Goal: Task Accomplishment & Management: Use online tool/utility

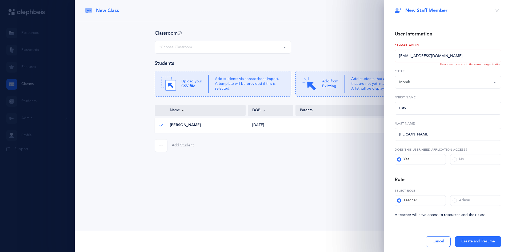
select select "1"
select select "2"
drag, startPoint x: 444, startPoint y: 56, endPoint x: 407, endPoint y: 54, distance: 38.0
click at [407, 54] on input "[EMAIL_ADDRESS][DOMAIN_NAME]" at bounding box center [447, 56] width 107 height 13
click at [409, 55] on input "[EMAIL_ADDRESS][DOMAIN_NAME]" at bounding box center [447, 56] width 107 height 13
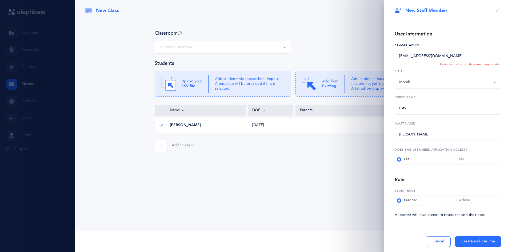
drag, startPoint x: 412, startPoint y: 57, endPoint x: 399, endPoint y: 60, distance: 13.8
click at [399, 60] on input "[EMAIL_ADDRESS][DOMAIN_NAME]" at bounding box center [447, 56] width 107 height 13
type input "[EMAIL_ADDRESS][DOMAIN_NAME]"
click at [427, 71] on label "*Title" at bounding box center [447, 71] width 107 height 5
click at [477, 236] on button "Create and Resume" at bounding box center [478, 241] width 46 height 11
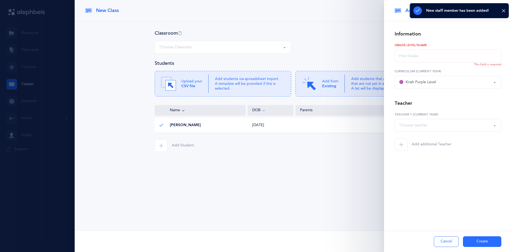
select select "2689"
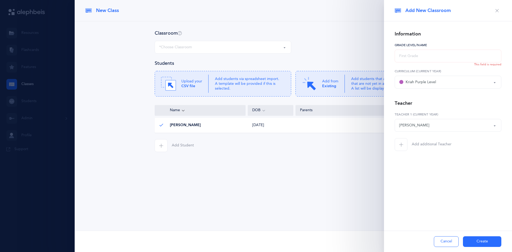
click at [428, 58] on input "text" at bounding box center [447, 56] width 107 height 13
type input "kindergarden"
click at [483, 241] on button "Create" at bounding box center [482, 241] width 38 height 11
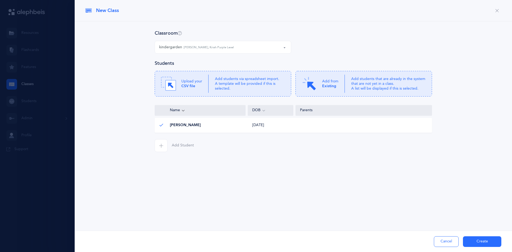
click at [270, 50] on div "kindergarden [PERSON_NAME], Kriah Purple Level" at bounding box center [222, 47] width 127 height 9
click at [232, 63] on small "[PERSON_NAME], Kriah Purple Level" at bounding box center [212, 62] width 52 height 3
select select "1313"
click at [477, 238] on button "Create" at bounding box center [482, 241] width 38 height 11
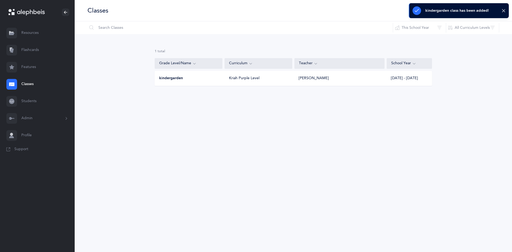
click at [308, 80] on div "[PERSON_NAME]" at bounding box center [313, 78] width 30 height 5
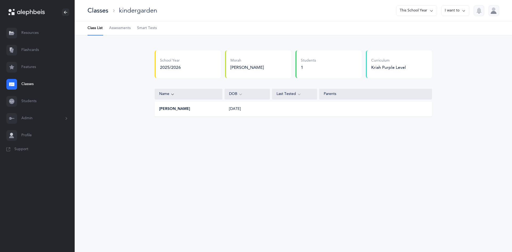
click at [389, 67] on div "Kriah Purple Level" at bounding box center [388, 67] width 35 height 6
click at [229, 109] on div "[DATE]" at bounding box center [247, 108] width 45 height 5
click at [179, 108] on button "[PERSON_NAME]" at bounding box center [174, 108] width 31 height 5
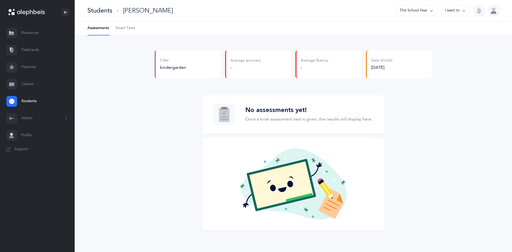
click at [131, 27] on span "Smart Tests" at bounding box center [125, 28] width 20 height 5
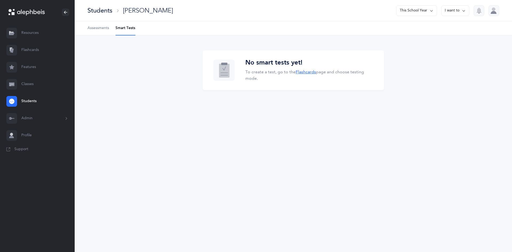
click at [309, 72] on link "Flashcards" at bounding box center [306, 72] width 20 height 5
click at [303, 72] on link "Flashcards" at bounding box center [306, 72] width 20 height 5
click at [97, 28] on span "Assessments" at bounding box center [98, 28] width 22 height 5
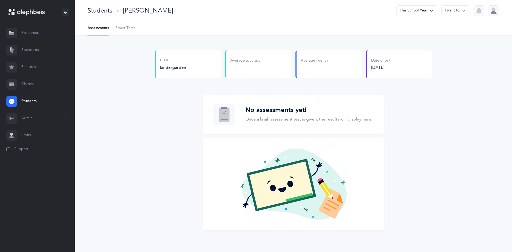
click at [124, 31] on Tests-tab "Smart Tests" at bounding box center [125, 28] width 20 height 14
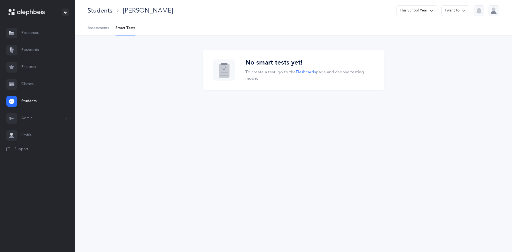
click at [104, 29] on span "Assessments" at bounding box center [98, 28] width 22 height 5
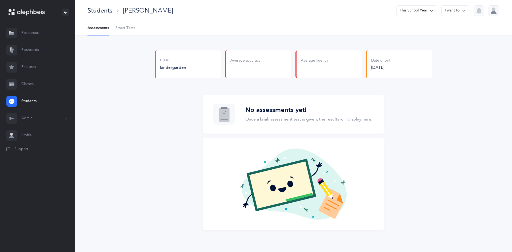
click at [34, 35] on link "Resources" at bounding box center [37, 33] width 75 height 17
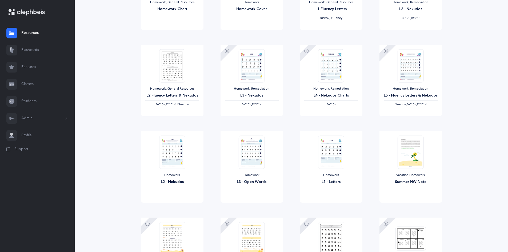
scroll to position [160, 0]
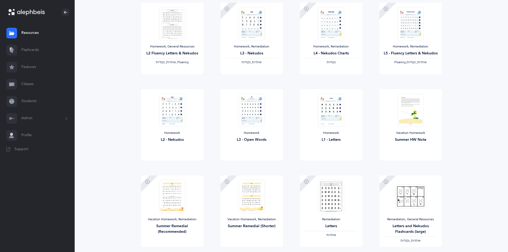
click at [32, 68] on link "Features" at bounding box center [37, 67] width 75 height 17
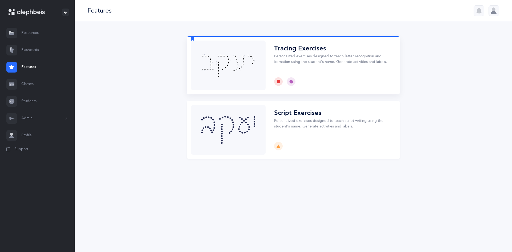
click at [249, 78] on button "Choose" at bounding box center [293, 65] width 213 height 58
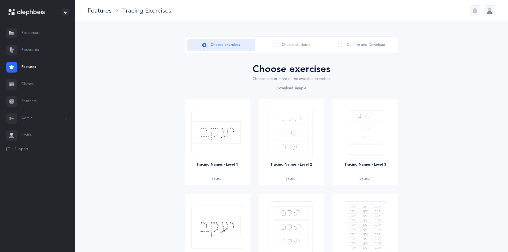
click at [274, 44] on span at bounding box center [274, 45] width 5 height 5
click at [279, 44] on div "Choose students" at bounding box center [291, 45] width 68 height 12
click at [232, 49] on div "Choose exercises" at bounding box center [221, 45] width 68 height 12
click at [231, 46] on span "Choose exercises" at bounding box center [225, 45] width 29 height 6
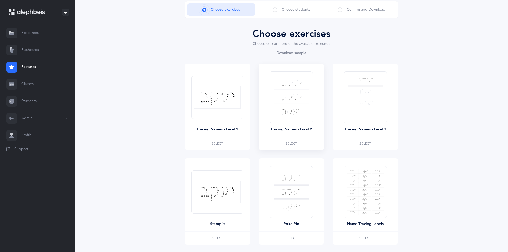
scroll to position [75, 0]
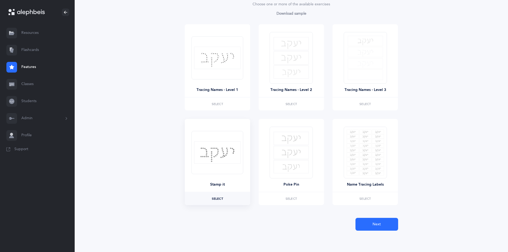
click at [218, 199] on span "Select" at bounding box center [217, 198] width 11 height 3
click at [380, 223] on span "Next" at bounding box center [376, 224] width 8 height 6
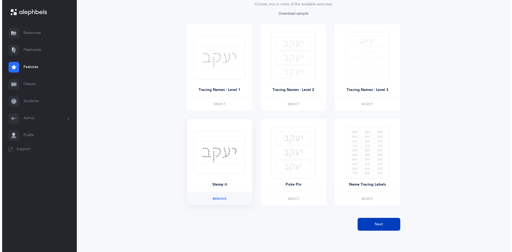
scroll to position [0, 0]
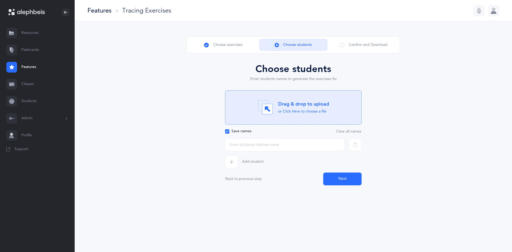
click at [234, 162] on span "button" at bounding box center [231, 161] width 13 height 13
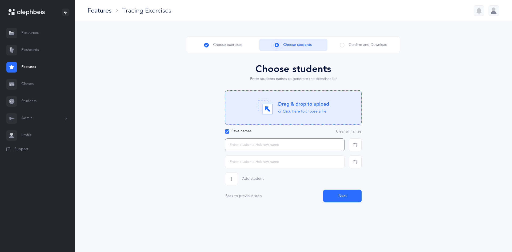
click at [244, 147] on input "text" at bounding box center [284, 144] width 119 height 13
type input "avrumy"
click at [257, 164] on input "text" at bounding box center [284, 161] width 119 height 13
type input "אברמי"
drag, startPoint x: 323, startPoint y: 193, endPoint x: 327, endPoint y: 195, distance: 3.6
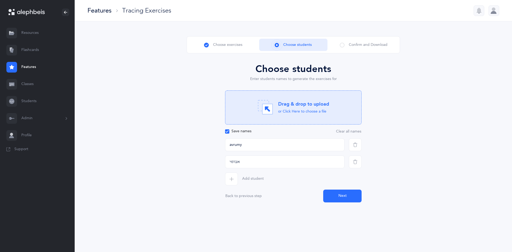
click at [324, 193] on button "Next" at bounding box center [342, 195] width 38 height 13
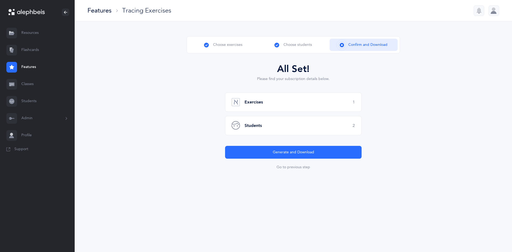
click at [278, 132] on div "Students 2" at bounding box center [293, 125] width 136 height 19
click at [249, 122] on div "Students 2" at bounding box center [293, 125] width 136 height 19
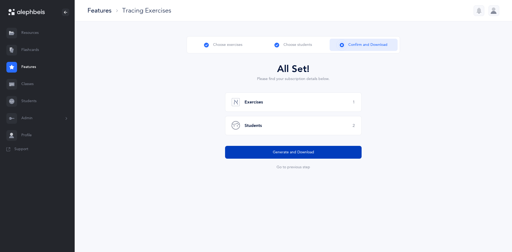
click at [287, 156] on button "Generate and Download" at bounding box center [293, 152] width 136 height 13
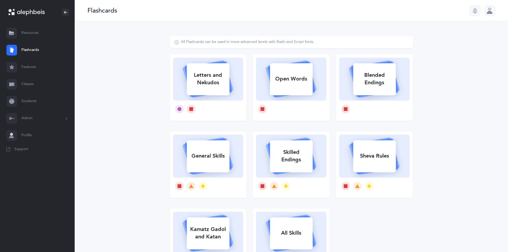
click at [211, 86] on div "Letters and Nekudos" at bounding box center [208, 78] width 43 height 21
select select
select select "single"
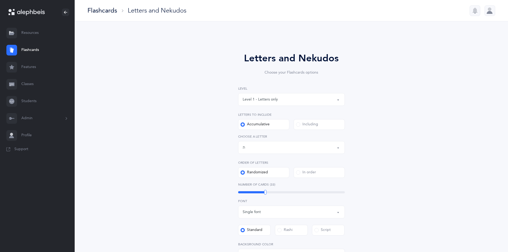
click at [258, 99] on div "Level 1 - Letters only" at bounding box center [259, 100] width 35 height 6
click at [262, 150] on div "Letters up until: ת" at bounding box center [291, 147] width 98 height 9
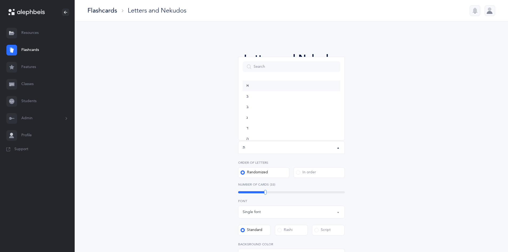
click at [289, 88] on link "א" at bounding box center [291, 85] width 98 height 11
select select "1"
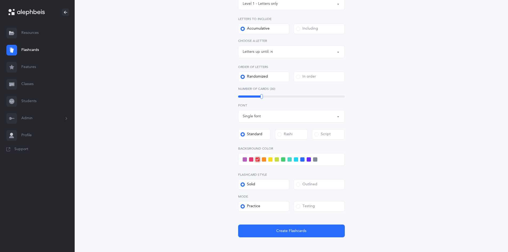
scroll to position [124, 0]
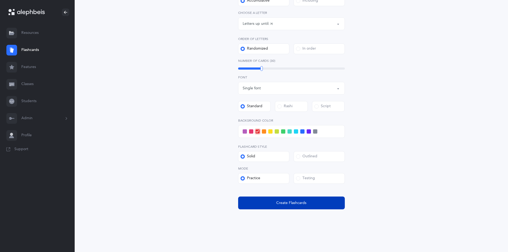
click at [287, 202] on span "Create Flashcards" at bounding box center [291, 203] width 30 height 6
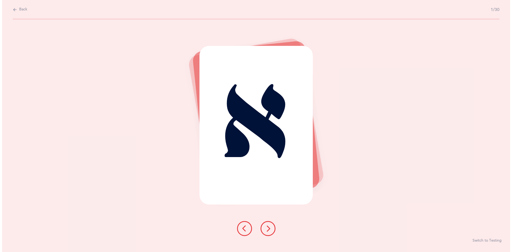
scroll to position [0, 0]
click at [268, 227] on icon at bounding box center [267, 228] width 6 height 6
click at [268, 226] on icon at bounding box center [267, 228] width 6 height 6
click at [267, 225] on icon at bounding box center [267, 228] width 6 height 6
click at [267, 225] on button at bounding box center [267, 228] width 15 height 15
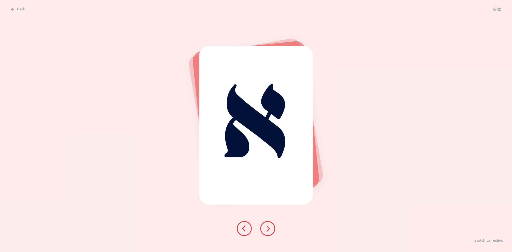
click at [267, 225] on button at bounding box center [267, 228] width 15 height 15
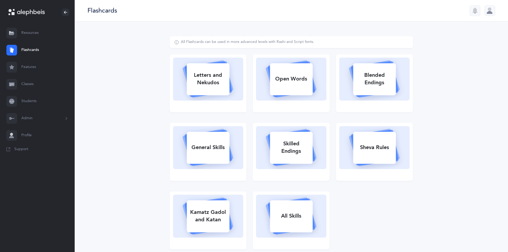
click at [206, 79] on div "Letters and Nekudos" at bounding box center [208, 78] width 43 height 21
select select
select select "single"
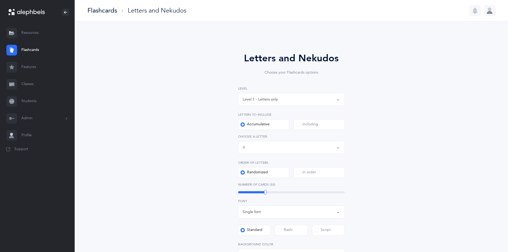
click at [339, 149] on button "Letters up until: ת" at bounding box center [291, 147] width 107 height 13
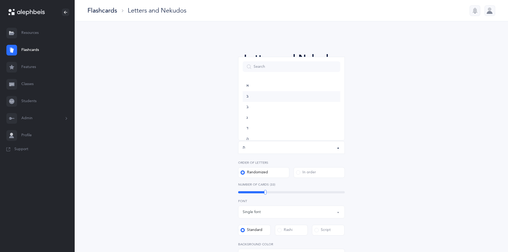
click at [250, 96] on link "בּ" at bounding box center [291, 96] width 98 height 11
select select "81"
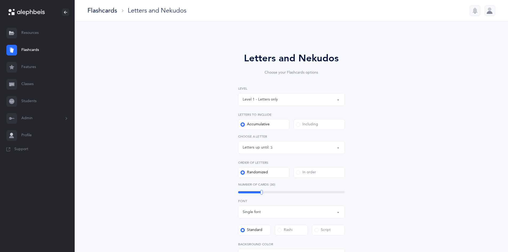
click at [313, 124] on div "Including" at bounding box center [307, 124] width 22 height 5
click at [0, 0] on input "Including" at bounding box center [0, 0] width 0 height 0
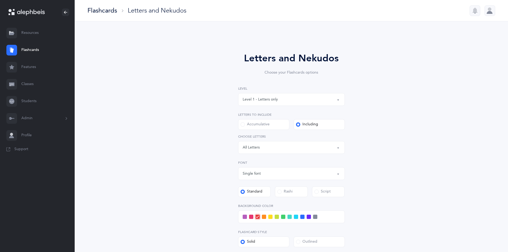
click at [317, 144] on div "Letters: All Letters" at bounding box center [291, 147] width 98 height 9
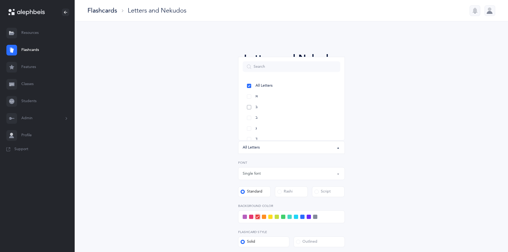
click at [253, 108] on link "בּ" at bounding box center [291, 107] width 98 height 11
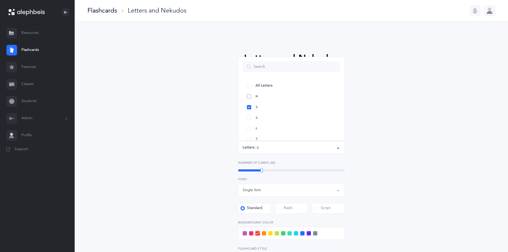
click at [251, 98] on link "א" at bounding box center [291, 96] width 98 height 11
select select "1"
click at [368, 151] on div "Letters and Nekudos Choose your Flashcards options Level 1 - Letters only Level…" at bounding box center [291, 184] width 243 height 296
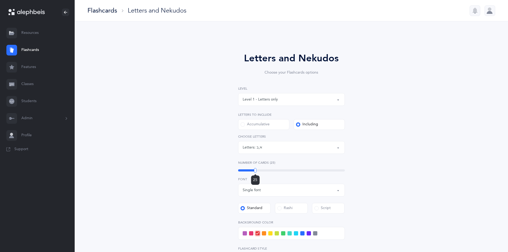
click at [255, 172] on div "25" at bounding box center [291, 170] width 107 height 4
click at [252, 172] on div "25" at bounding box center [291, 170] width 107 height 4
click at [250, 171] on div "20" at bounding box center [291, 170] width 107 height 4
click at [263, 192] on div "Single font" at bounding box center [291, 189] width 98 height 9
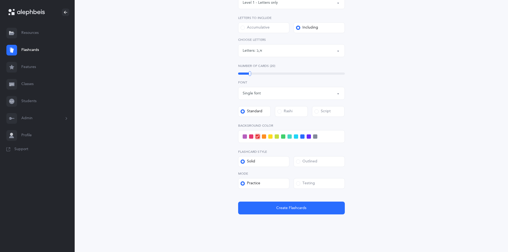
scroll to position [102, 0]
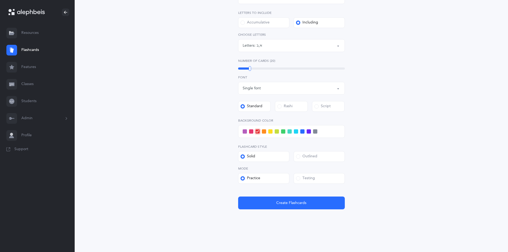
click at [303, 155] on div "Outlined" at bounding box center [306, 156] width 21 height 5
click at [0, 0] on input "Outlined" at bounding box center [0, 0] width 0 height 0
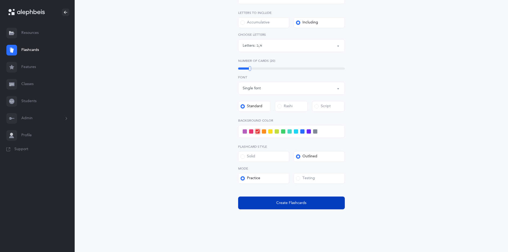
click at [292, 206] on button "Create Flashcards" at bounding box center [291, 202] width 107 height 13
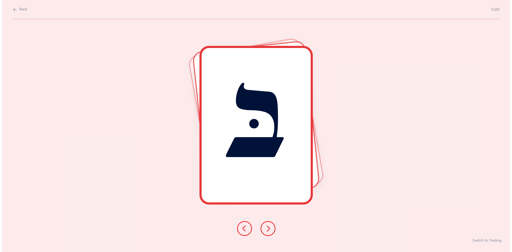
scroll to position [0, 0]
click at [270, 226] on icon at bounding box center [267, 228] width 6 height 6
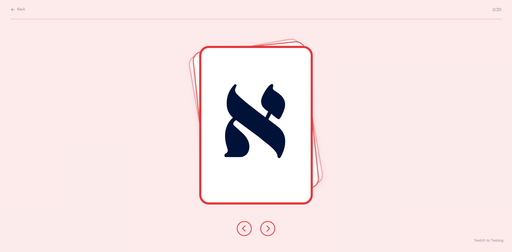
click at [270, 226] on icon at bounding box center [267, 228] width 6 height 6
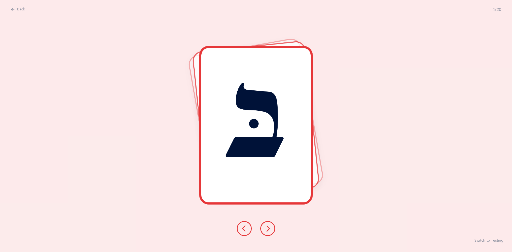
click at [270, 226] on icon at bounding box center [267, 228] width 6 height 6
